Goal: Task Accomplishment & Management: Manage account settings

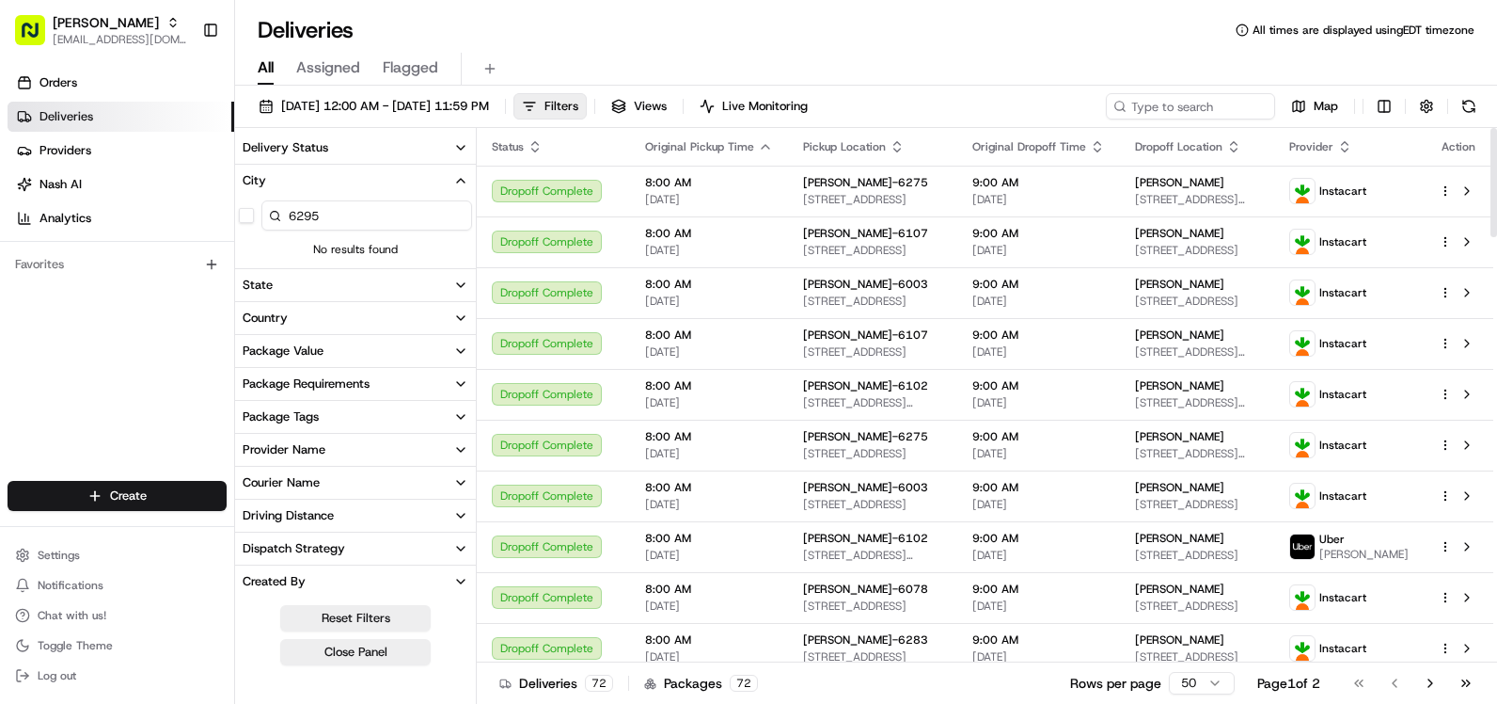
click at [481, 65] on button at bounding box center [490, 68] width 26 height 26
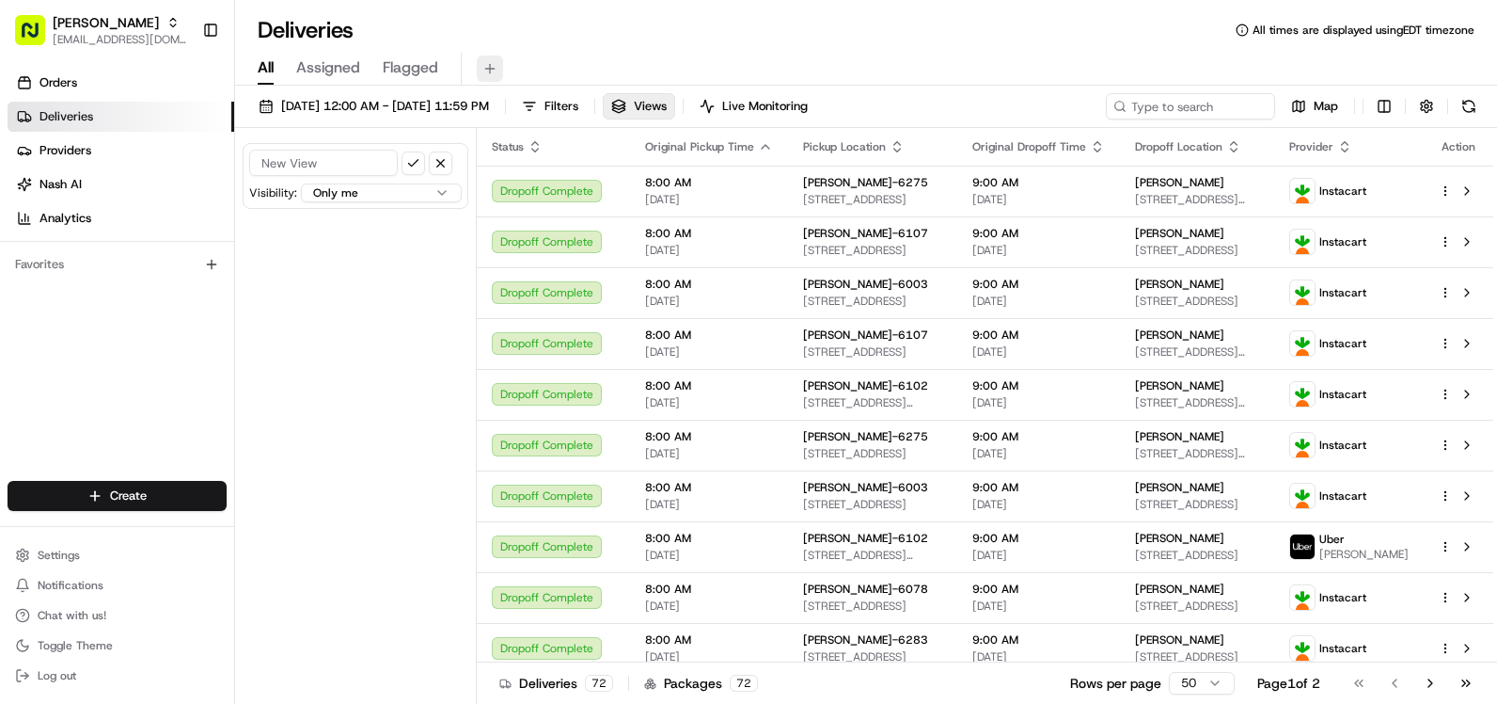
click at [492, 65] on button at bounding box center [490, 68] width 26 height 26
click at [483, 68] on button at bounding box center [490, 68] width 26 height 26
click at [316, 166] on input at bounding box center [323, 163] width 149 height 26
type input "6295"
click at [402, 151] on button "submit" at bounding box center [414, 163] width 24 height 24
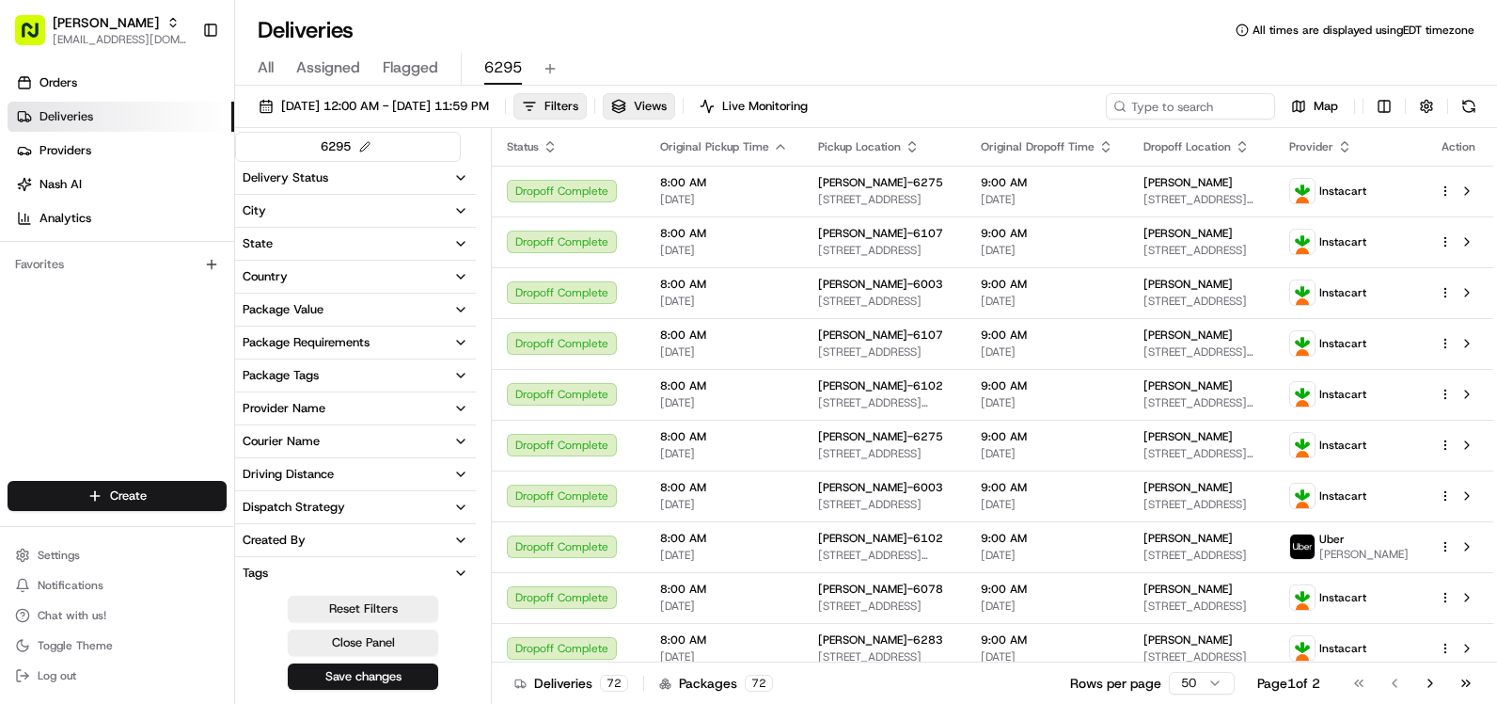
click at [345, 213] on button "City" at bounding box center [355, 211] width 241 height 32
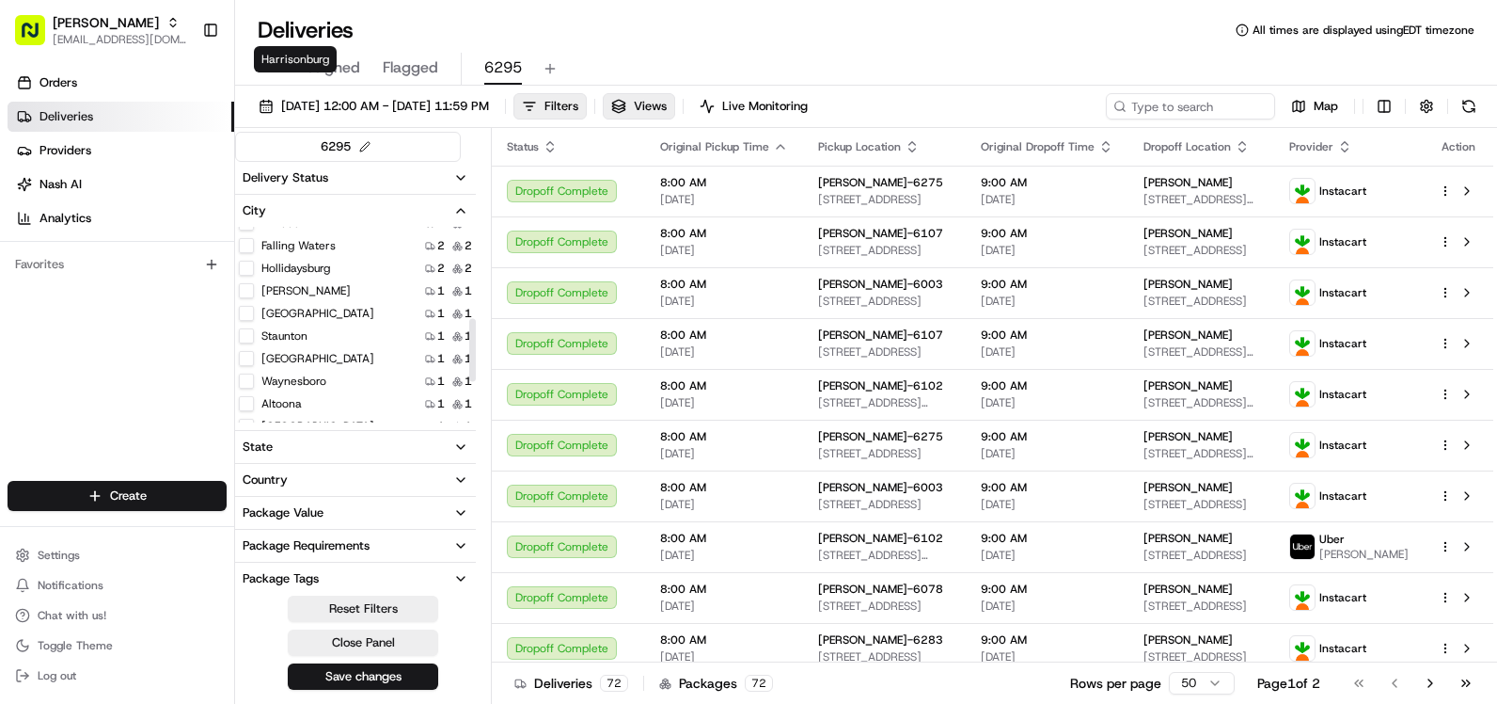
scroll to position [376, 0]
click at [242, 349] on City "[GEOGRAPHIC_DATA]" at bounding box center [246, 352] width 15 height 15
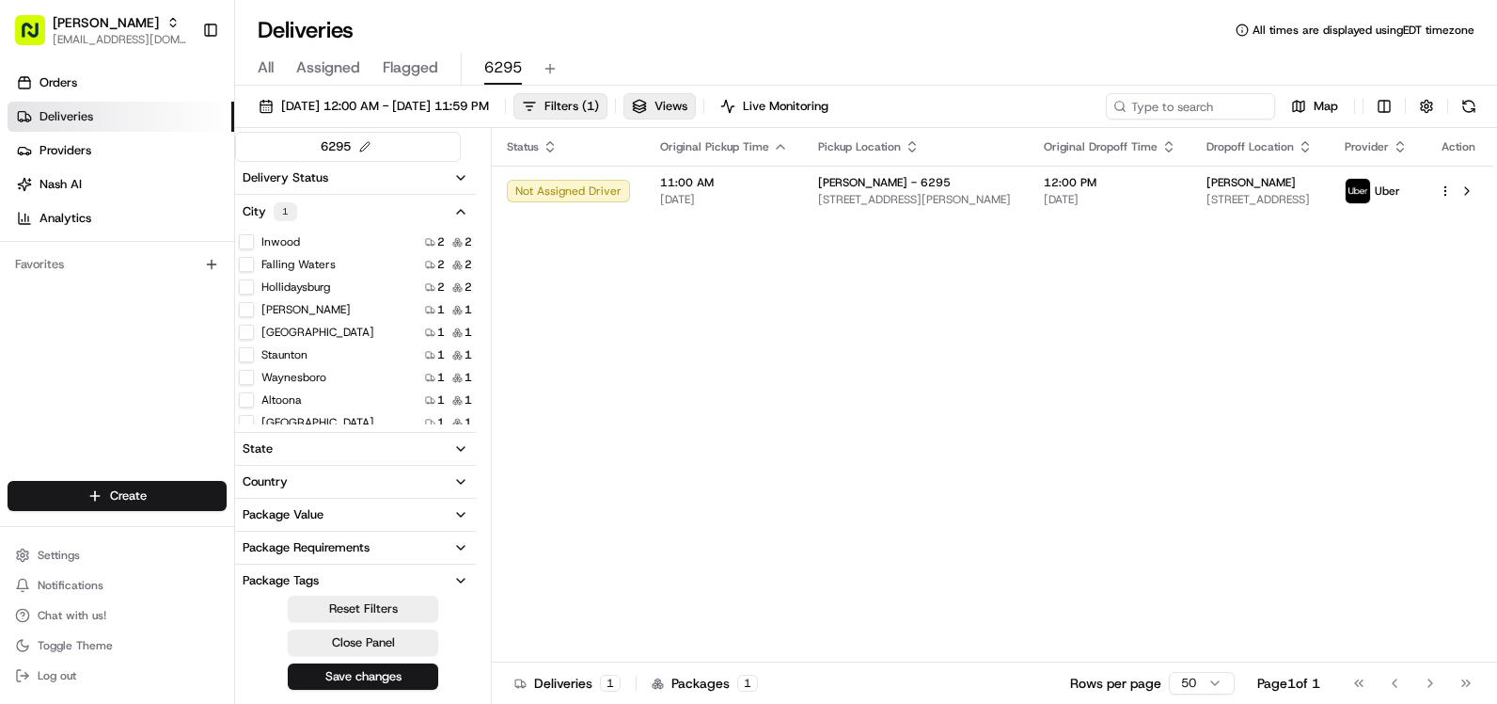
click at [355, 674] on button "Save changes" at bounding box center [363, 676] width 150 height 26
click at [599, 106] on span "Filters ( 1 )" at bounding box center [572, 106] width 55 height 17
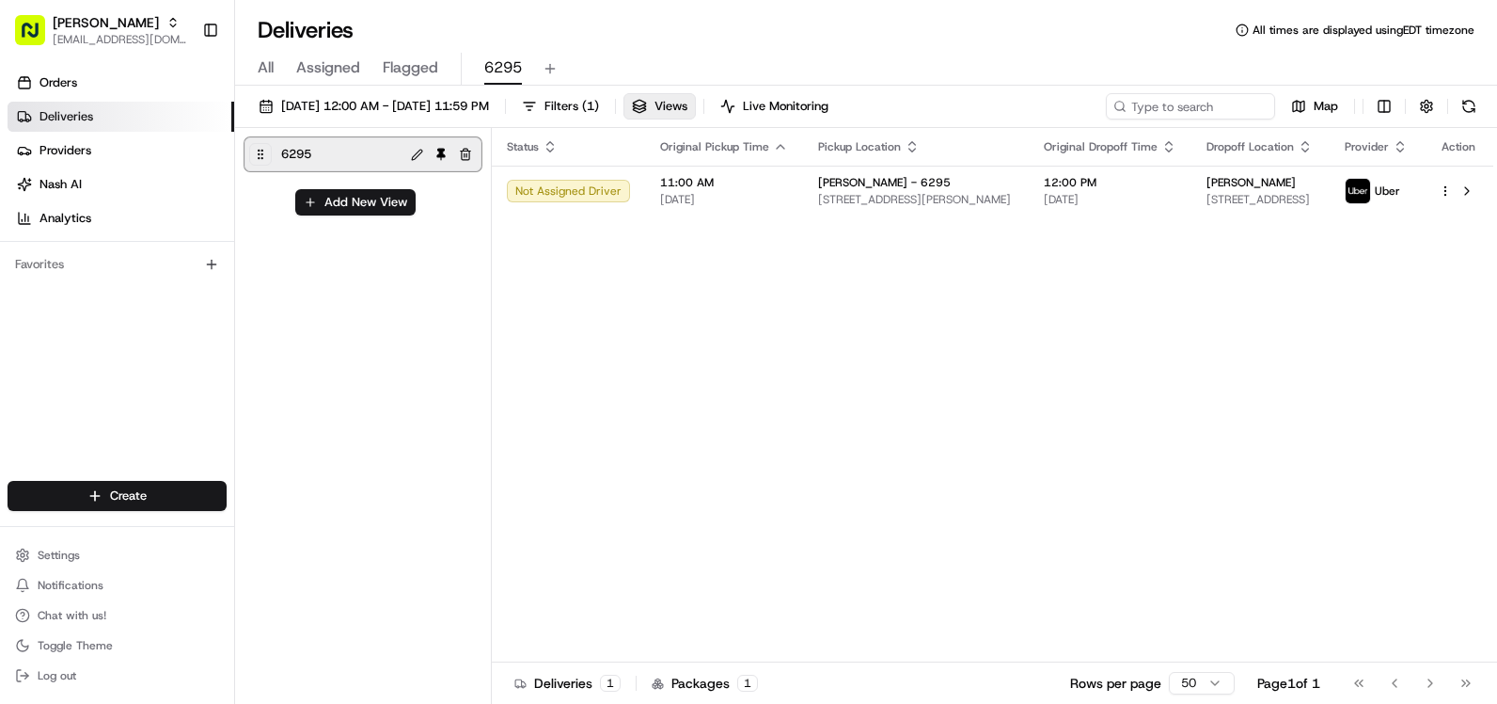
click at [520, 233] on div "Status Original Pickup Time Pickup Location Original Dropoff Time Dropoff Locat…" at bounding box center [993, 395] width 1002 height 534
click at [688, 107] on span "Views" at bounding box center [671, 106] width 33 height 17
